Goal: Task Accomplishment & Management: Use online tool/utility

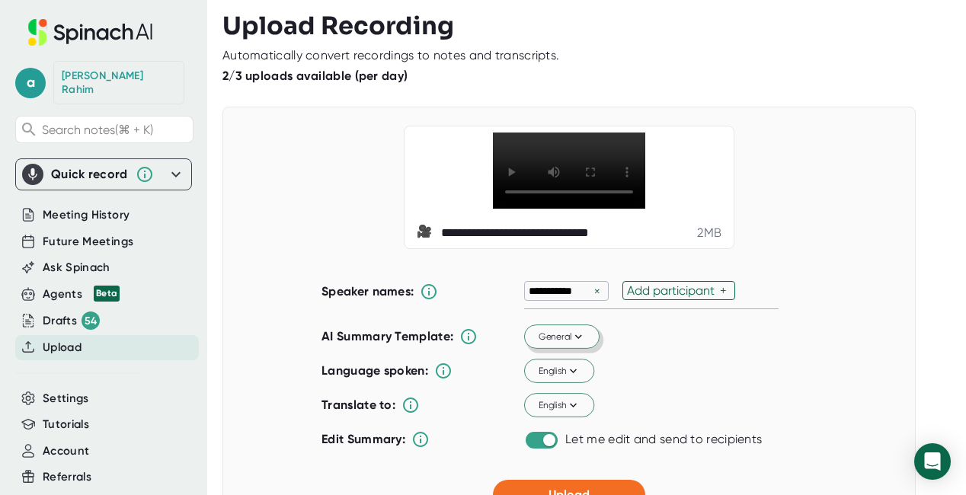
click at [580, 338] on icon at bounding box center [578, 337] width 14 height 14
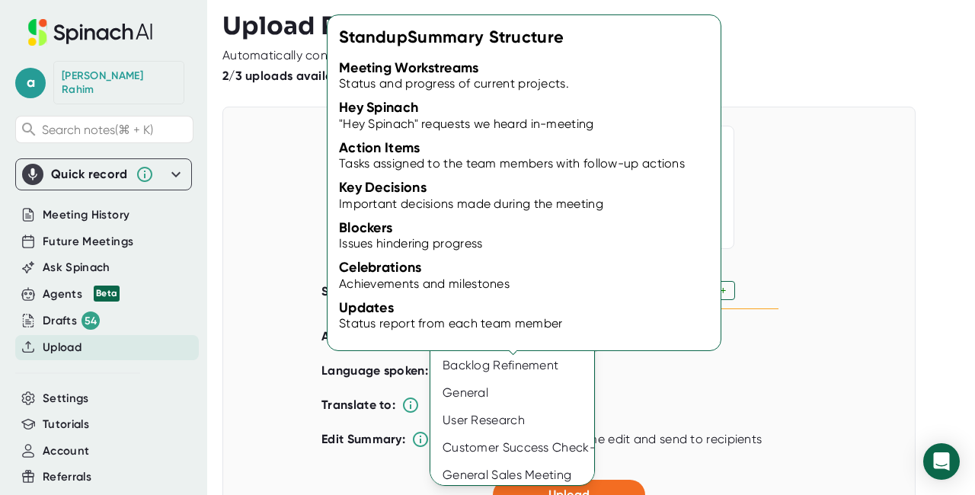
click at [484, 289] on div "Standup" at bounding box center [516, 283] width 173 height 27
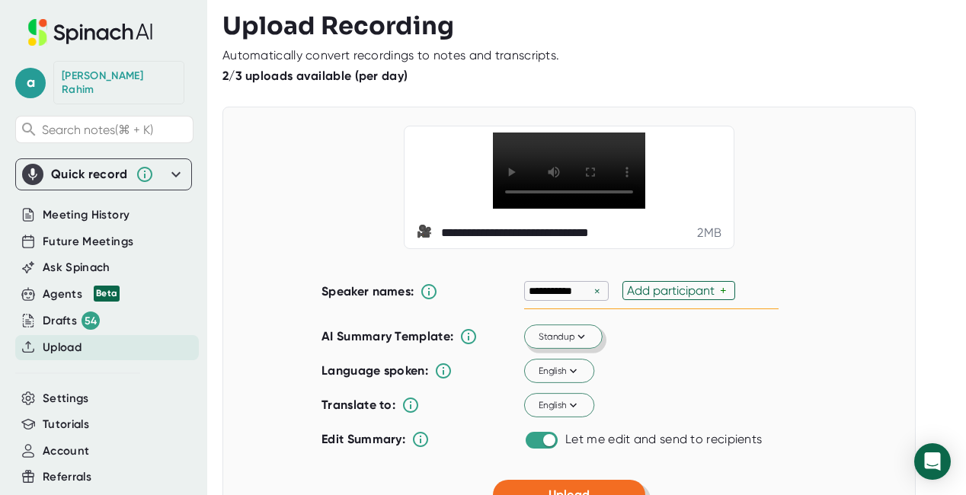
click at [557, 487] on span "Upload" at bounding box center [568, 494] width 41 height 14
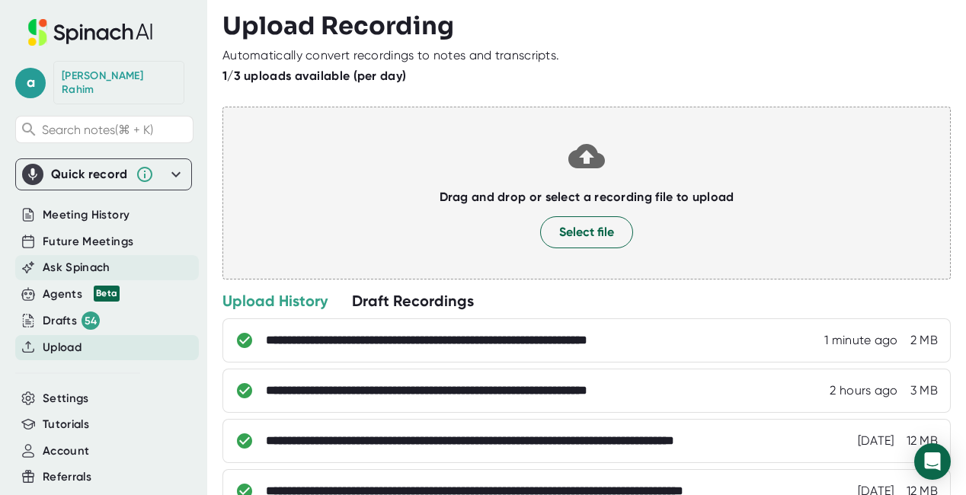
click at [74, 259] on span "Ask Spinach" at bounding box center [77, 268] width 68 height 18
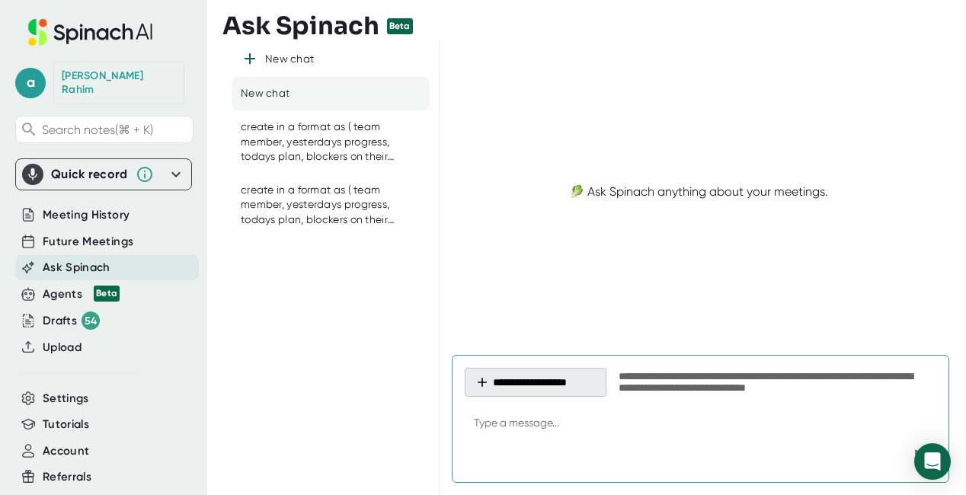
click at [554, 382] on button "**********" at bounding box center [536, 382] width 142 height 29
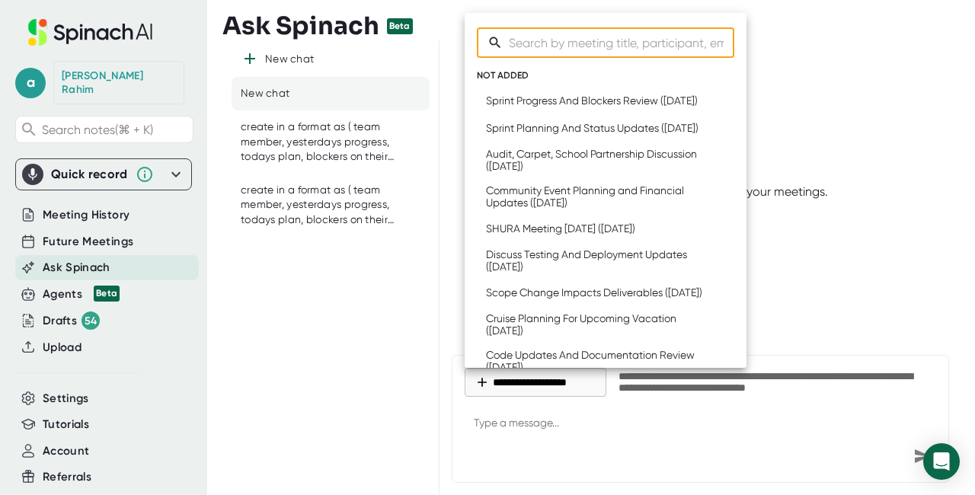
click at [327, 227] on div at bounding box center [487, 247] width 975 height 495
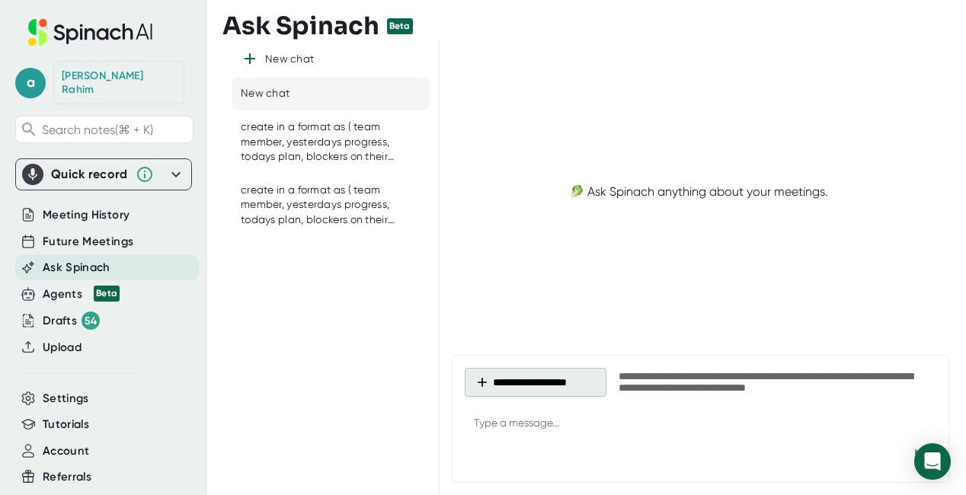
click at [544, 383] on button "**********" at bounding box center [536, 382] width 142 height 29
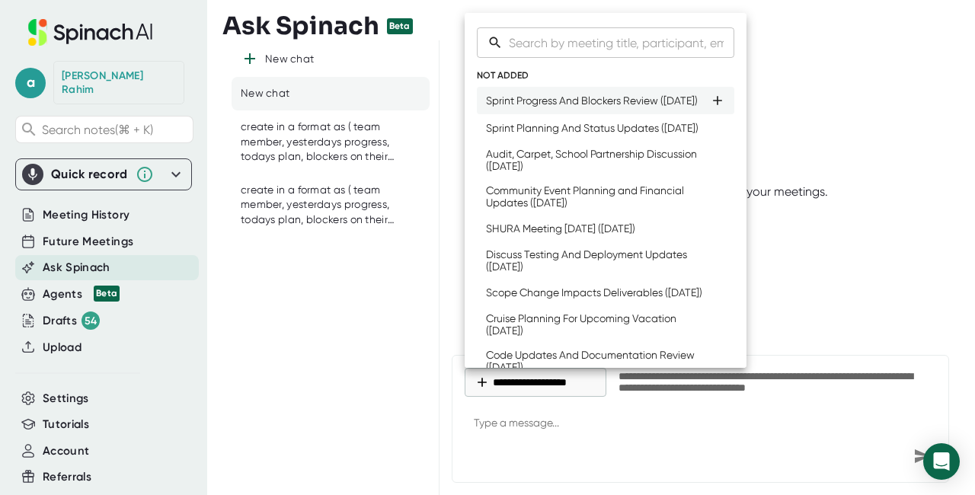
click at [544, 107] on div "Sprint Progress And Blockers Review ([DATE])" at bounding box center [592, 100] width 212 height 12
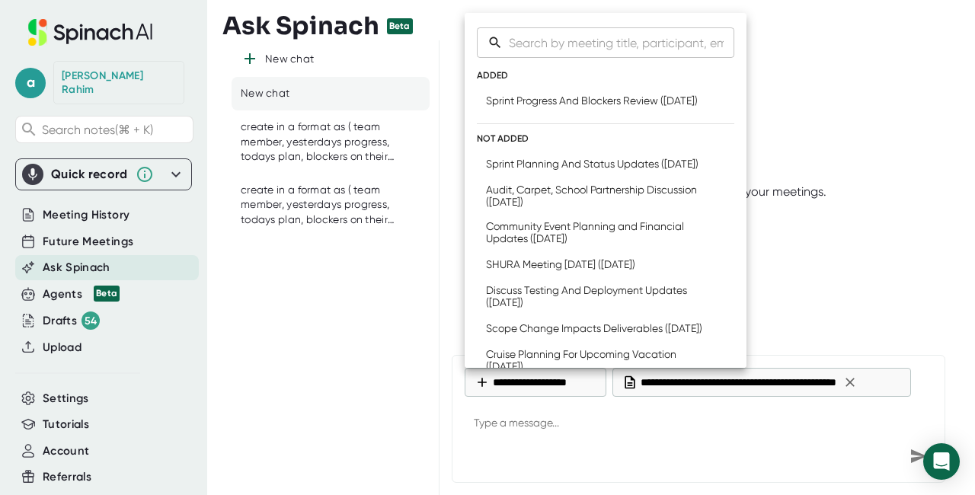
click at [522, 421] on div at bounding box center [487, 247] width 975 height 495
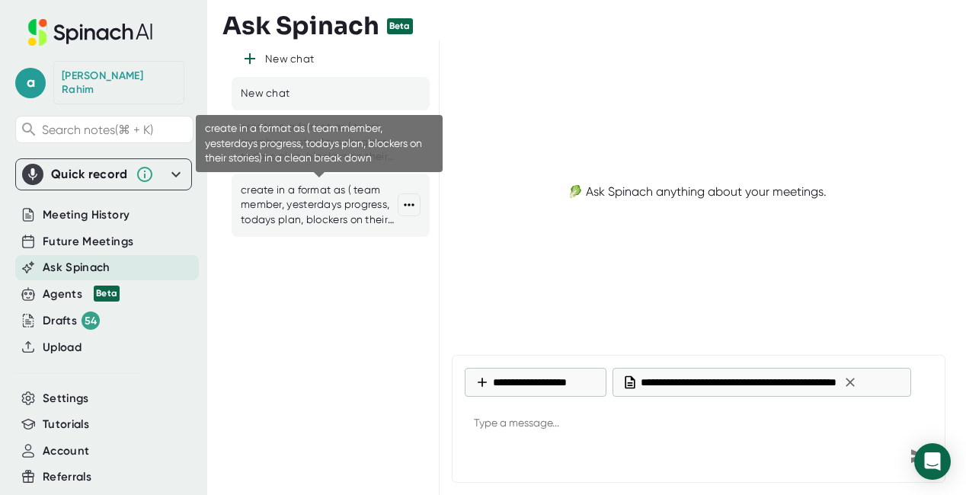
click at [365, 221] on div "create in a format as ( team member, yesterdays progress, todays plan, blockers…" at bounding box center [319, 205] width 157 height 45
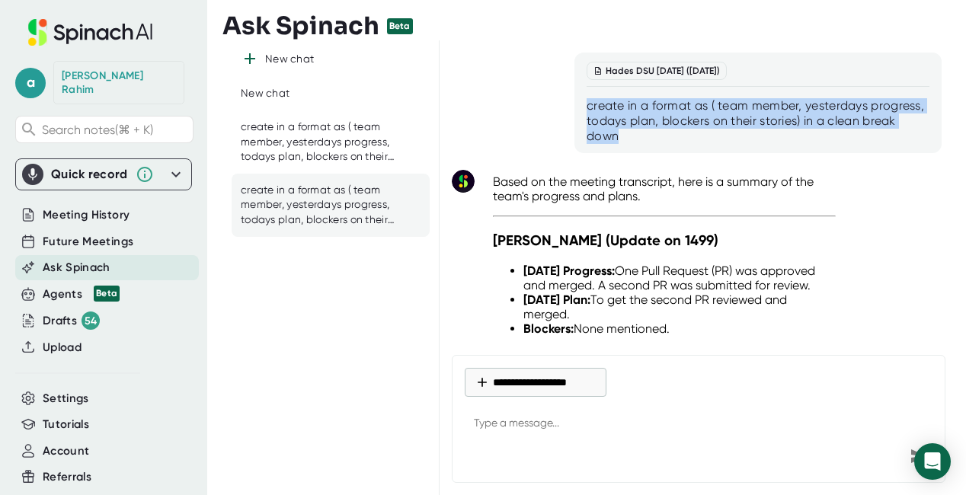
drag, startPoint x: 623, startPoint y: 138, endPoint x: 580, endPoint y: 109, distance: 52.2
click at [580, 109] on div "Hades DSU [DATE] ([DATE]) create in a format as ( team member, yesterdays progr…" at bounding box center [757, 103] width 367 height 101
copy div "create in a format as ( team member, yesterdays progress, todays plan, blockers…"
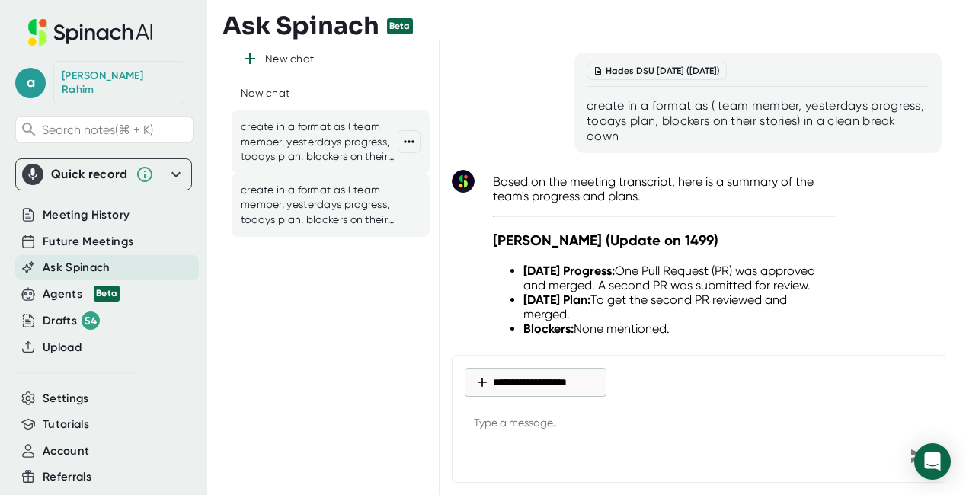
click at [284, 144] on div "create in a format as ( team member, yesterdays progress, todays plan, blockers…" at bounding box center [319, 142] width 157 height 45
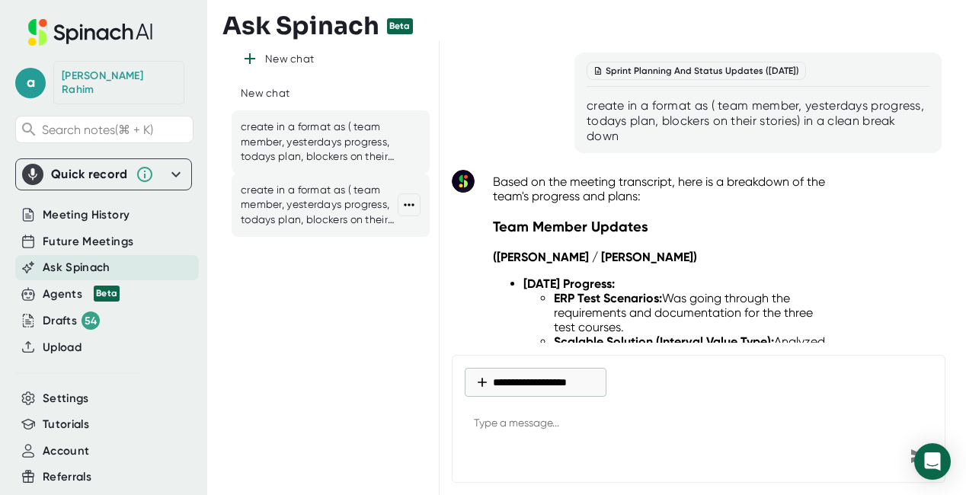
click at [346, 212] on div "create in a format as ( team member, yesterdays progress, todays plan, blockers…" at bounding box center [319, 205] width 157 height 45
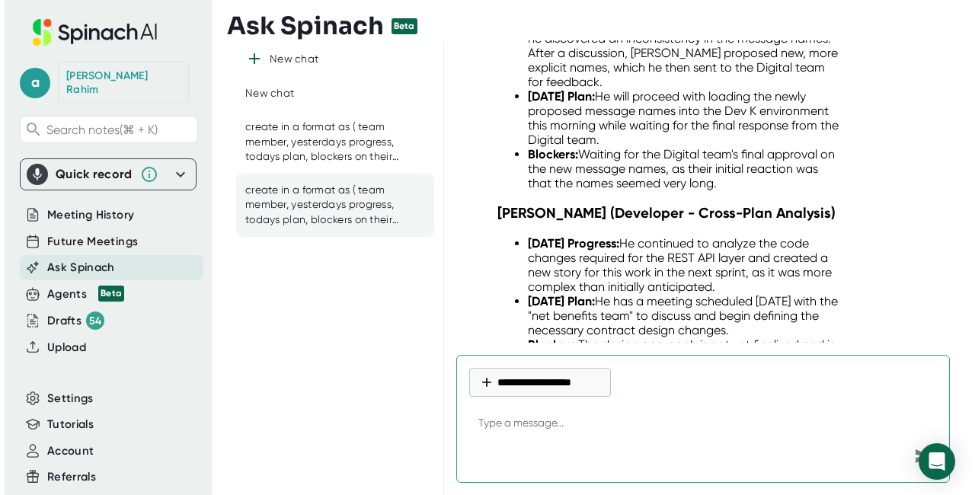
scroll to position [14756, 0]
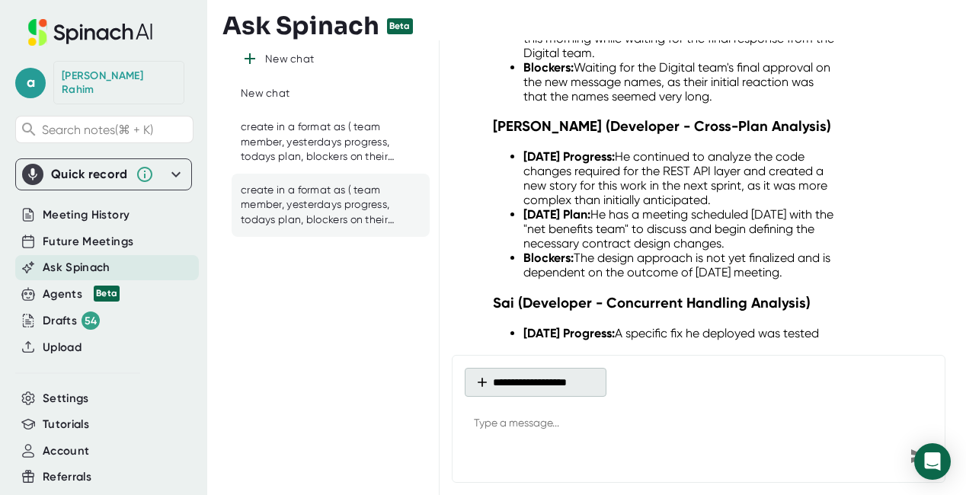
click at [499, 385] on button "**********" at bounding box center [536, 382] width 142 height 29
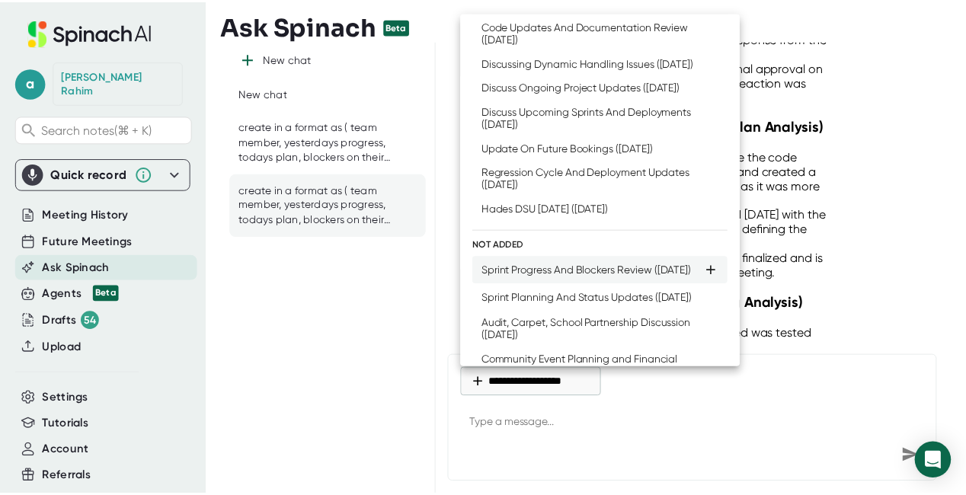
scroll to position [252, 0]
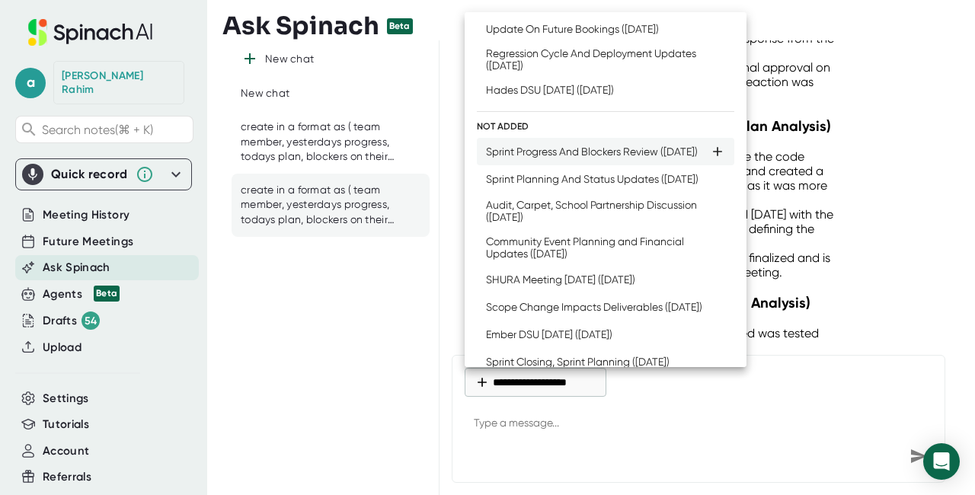
click at [539, 158] on div "Sprint Progress And Blockers Review ([DATE])" at bounding box center [592, 151] width 212 height 12
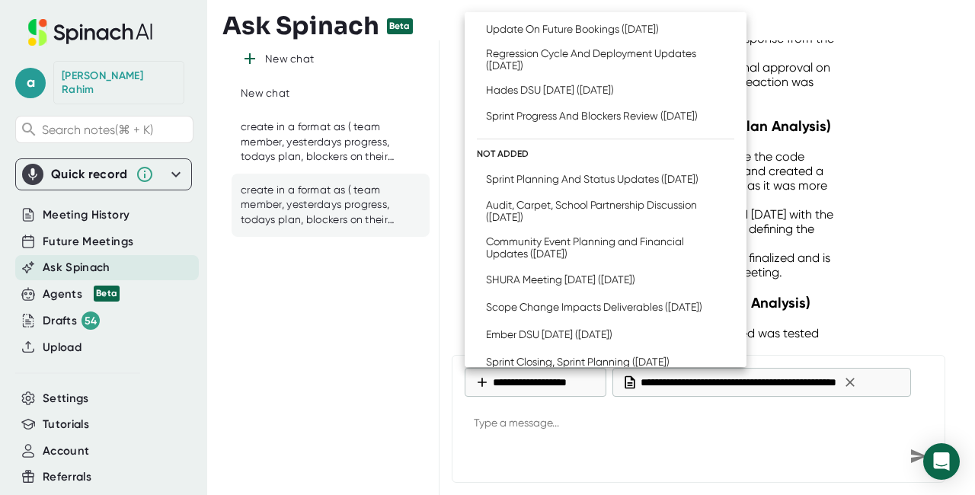
click at [509, 423] on div at bounding box center [487, 247] width 975 height 495
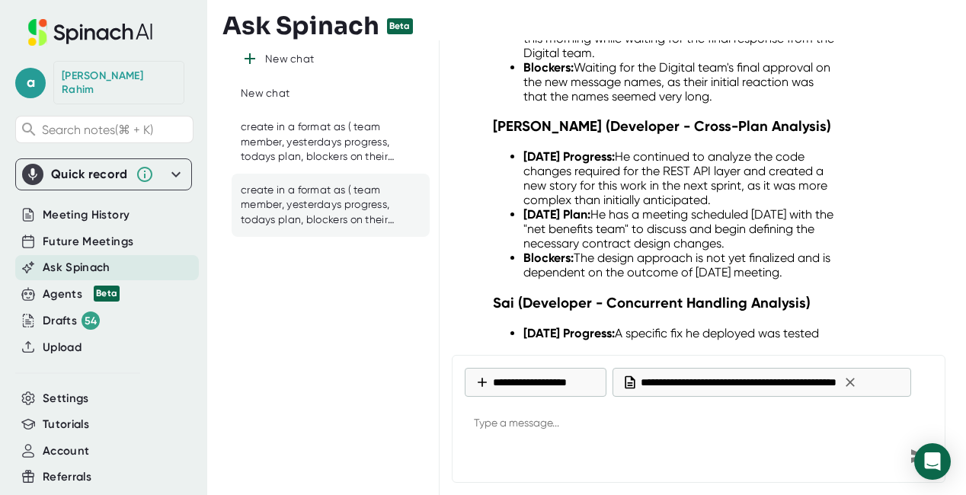
type textarea "x"
click at [481, 426] on textarea at bounding box center [699, 424] width 468 height 37
paste textarea "create in a format as ( team member, yesterdays progress, todays plan, blockers…"
type textarea "create in a format as ( team member, yesterdays progress, todays plan, blockers…"
type textarea "x"
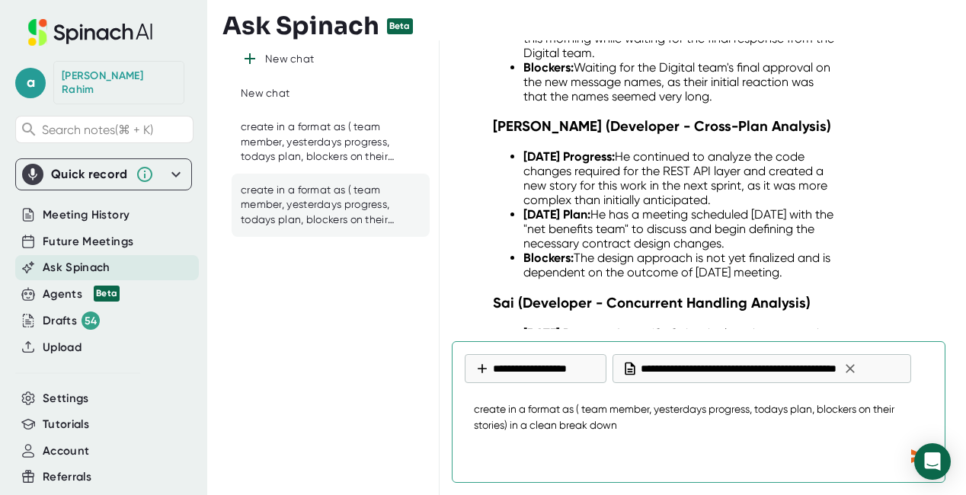
type textarea "create in a format as ( team member, yesterdays progress, todays plan, blockers…"
type textarea "x"
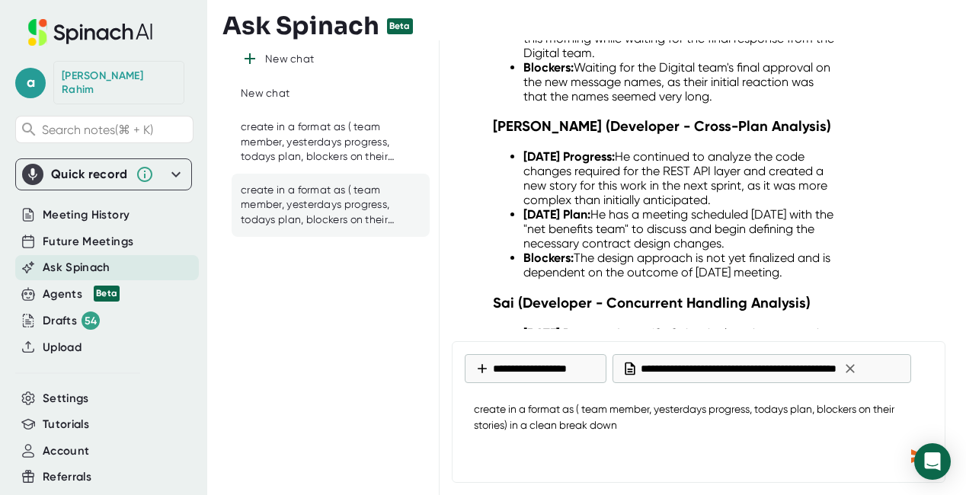
click at [906, 454] on div "Send message" at bounding box center [918, 455] width 27 height 27
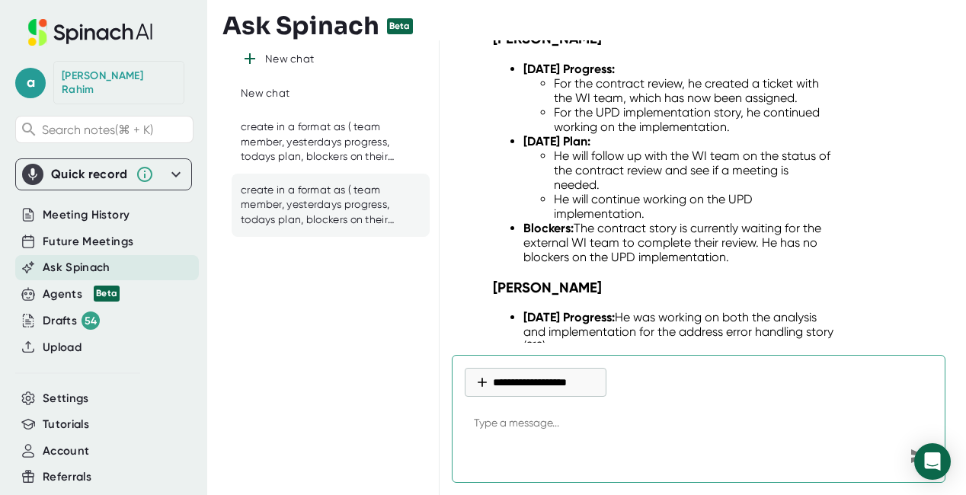
scroll to position [15792, 0]
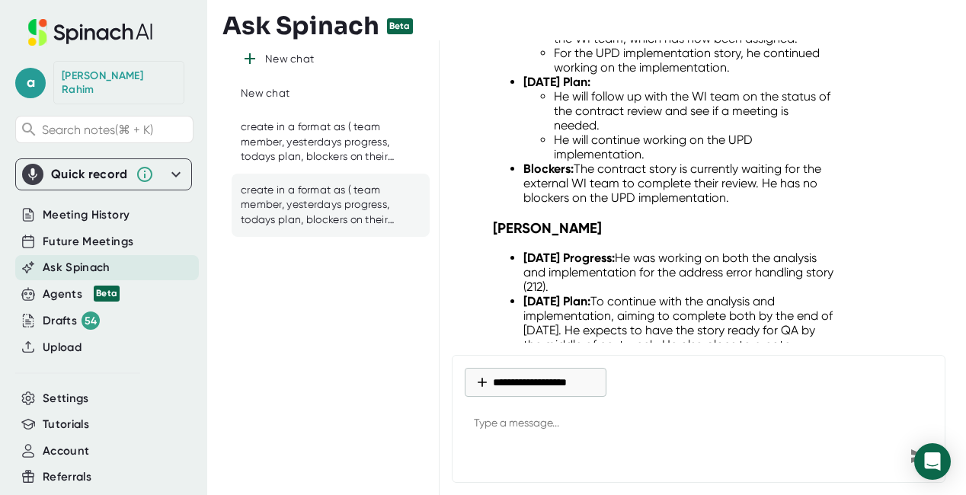
type textarea "x"
